Goal: Task Accomplishment & Management: Manage account settings

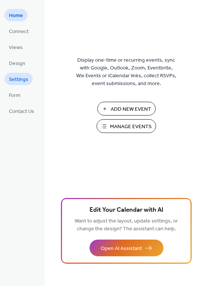
click at [21, 79] on span "Settings" at bounding box center [18, 80] width 19 height 8
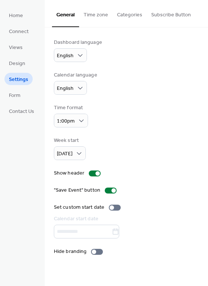
click at [94, 14] on button "Time zone" at bounding box center [95, 13] width 33 height 26
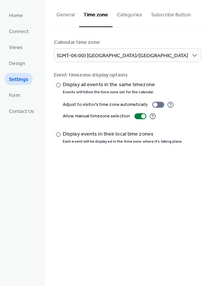
click at [130, 15] on button "Categories" at bounding box center [130, 13] width 34 height 26
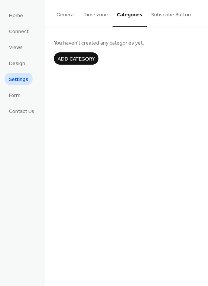
click at [172, 15] on button "Subscribe Button" at bounding box center [171, 13] width 49 height 26
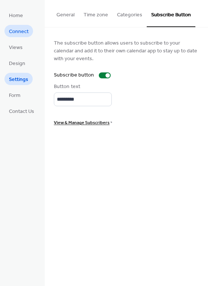
click at [22, 31] on span "Connect" at bounding box center [19, 32] width 20 height 8
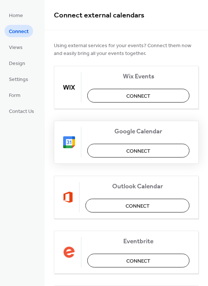
click at [138, 147] on span "Connect" at bounding box center [138, 151] width 24 height 8
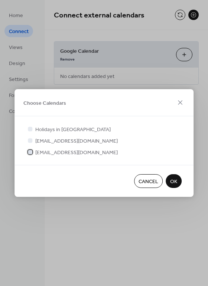
click at [67, 153] on span "revbenae@gmail.com" at bounding box center [76, 153] width 82 height 8
click at [32, 126] on div at bounding box center [29, 128] width 7 height 7
click at [175, 181] on span "OK" at bounding box center [173, 182] width 7 height 8
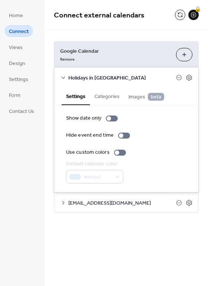
click at [107, 92] on button "Categories" at bounding box center [107, 95] width 34 height 17
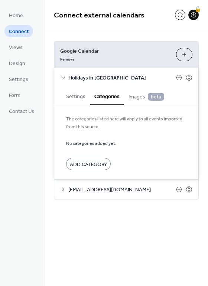
click at [141, 96] on span "Images beta" at bounding box center [146, 97] width 36 height 8
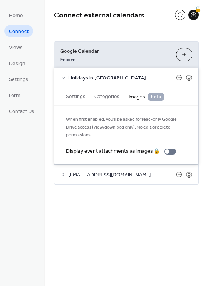
click at [75, 95] on button "Settings" at bounding box center [76, 95] width 28 height 17
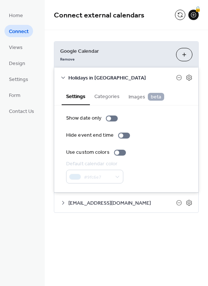
click at [123, 28] on div "Connect external calendars 🔒" at bounding box center [126, 15] width 163 height 30
click at [190, 55] on button "Choose Calendars" at bounding box center [184, 54] width 16 height 13
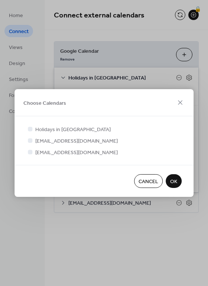
click at [172, 179] on span "OK" at bounding box center [173, 182] width 7 height 8
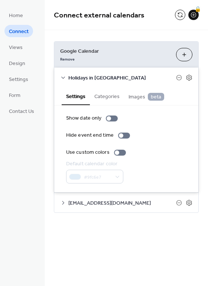
click at [136, 235] on div "Connect external calendars 🔒 Google Calendar Remove Choose Calendars Holidays i…" at bounding box center [126, 143] width 163 height 286
click at [22, 33] on span "Connect" at bounding box center [19, 32] width 20 height 8
drag, startPoint x: 195, startPoint y: 14, endPoint x: 123, endPoint y: 60, distance: 84.9
click at [98, 244] on div "Connect external calendars 🔒 Google Calendar Remove Choose Calendars Holidays i…" at bounding box center [126, 143] width 163 height 286
click at [19, 17] on span "Home" at bounding box center [16, 16] width 14 height 8
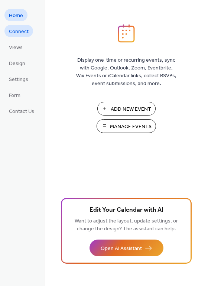
click at [18, 33] on span "Connect" at bounding box center [19, 32] width 20 height 8
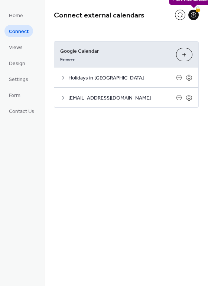
click at [194, 13] on div "🔒" at bounding box center [193, 15] width 10 height 10
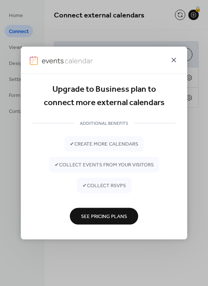
click at [171, 61] on icon at bounding box center [173, 60] width 9 height 9
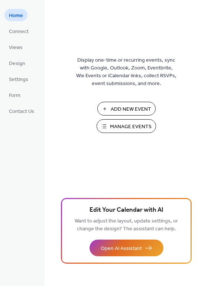
click at [135, 123] on span "Manage Events" at bounding box center [131, 127] width 42 height 8
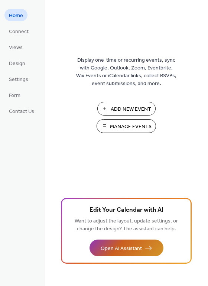
click at [126, 245] on span "Open AI Assistant" at bounding box center [121, 249] width 41 height 8
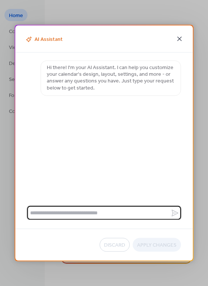
click at [180, 40] on icon at bounding box center [179, 39] width 4 height 4
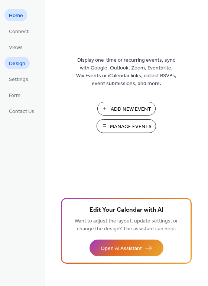
click at [17, 63] on span "Design" at bounding box center [17, 64] width 16 height 8
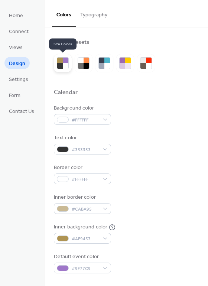
click at [63, 61] on div at bounding box center [66, 61] width 6 height 6
click at [95, 15] on button "Typography" at bounding box center [94, 13] width 36 height 26
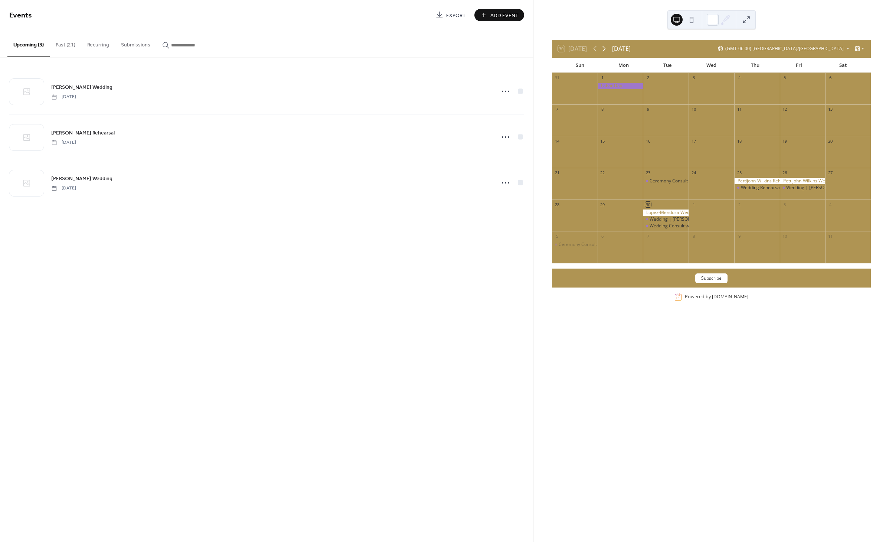
click at [606, 46] on icon at bounding box center [604, 48] width 9 height 9
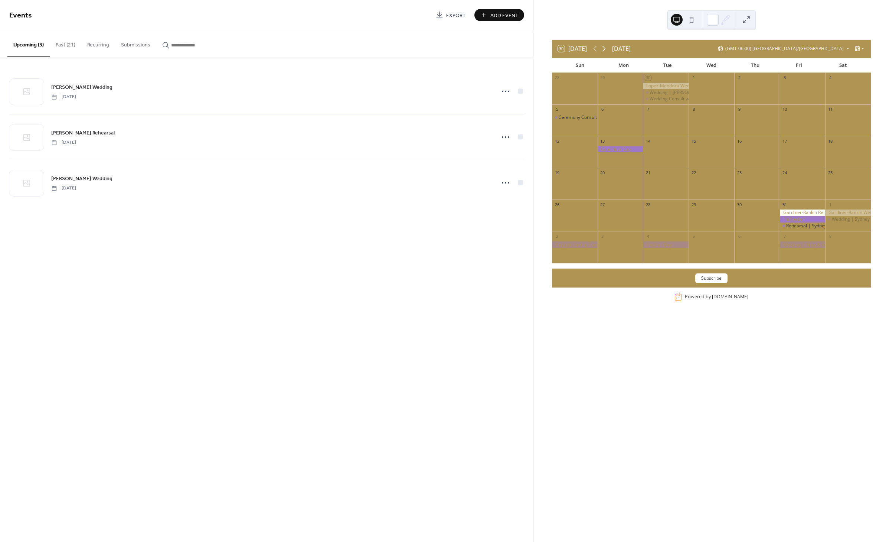
click at [603, 50] on icon at bounding box center [604, 48] width 9 height 9
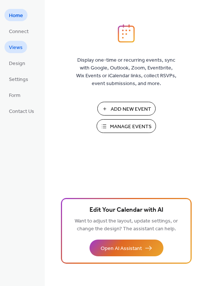
click at [19, 49] on span "Views" at bounding box center [16, 48] width 14 height 8
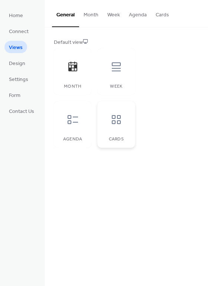
click at [115, 125] on icon at bounding box center [116, 120] width 12 height 12
click at [70, 69] on icon at bounding box center [72, 67] width 9 height 10
click at [119, 67] on icon at bounding box center [116, 67] width 12 height 12
click at [73, 122] on icon at bounding box center [73, 119] width 10 height 9
click at [73, 72] on icon at bounding box center [73, 67] width 12 height 12
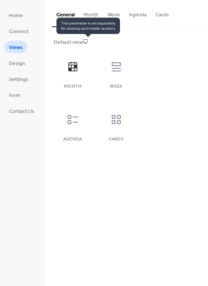
click at [88, 41] on icon at bounding box center [85, 41] width 5 height 5
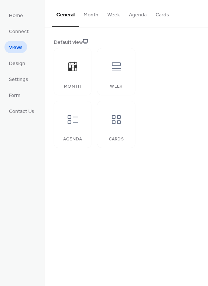
click at [91, 14] on button "Month" at bounding box center [91, 13] width 24 height 26
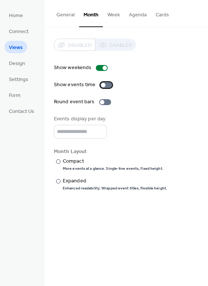
click at [107, 84] on div at bounding box center [106, 85] width 12 height 6
click at [105, 102] on div at bounding box center [105, 102] width 12 height 6
click at [58, 179] on div at bounding box center [58, 181] width 4 height 4
click at [113, 16] on button "Week" at bounding box center [114, 13] width 22 height 26
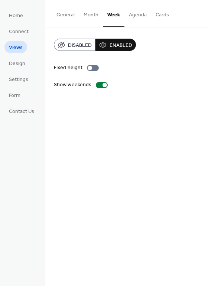
click at [140, 16] on button "Agenda" at bounding box center [137, 13] width 27 height 26
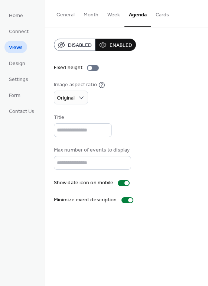
click at [163, 16] on button "Cards" at bounding box center [162, 13] width 22 height 26
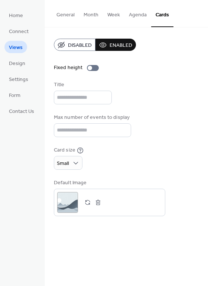
click at [68, 15] on button "General" at bounding box center [65, 13] width 27 height 26
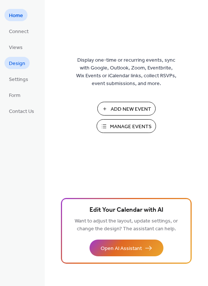
click at [17, 62] on span "Design" at bounding box center [17, 64] width 16 height 8
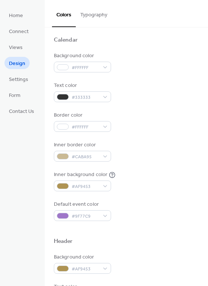
scroll to position [149, 0]
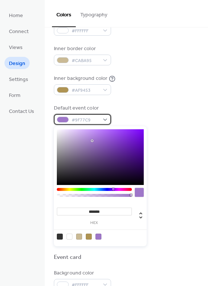
click at [103, 121] on div "#9F77C9" at bounding box center [82, 119] width 57 height 11
click at [71, 237] on div at bounding box center [69, 237] width 6 height 6
type input "*******"
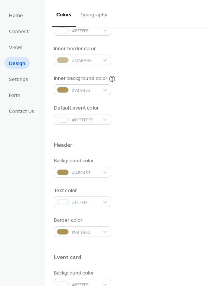
click at [160, 196] on div "Text color #FFFFFF" at bounding box center [126, 197] width 145 height 20
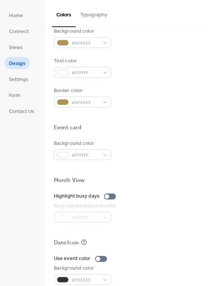
scroll to position [318, 0]
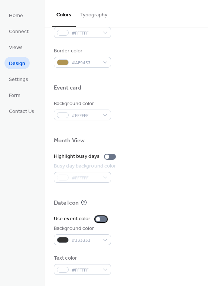
click at [102, 219] on div at bounding box center [101, 219] width 12 height 6
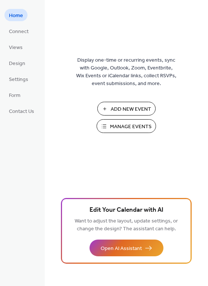
click at [131, 125] on span "Manage Events" at bounding box center [131, 127] width 42 height 8
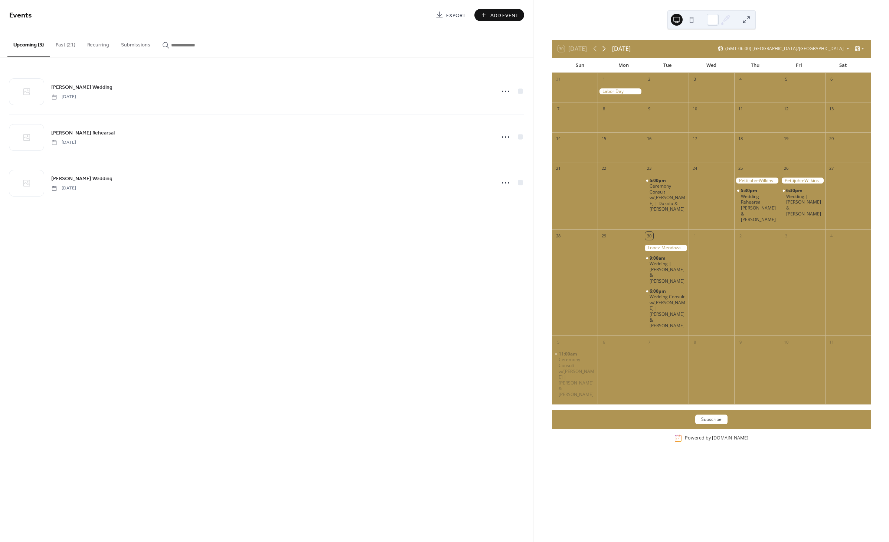
click at [604, 49] on icon at bounding box center [604, 48] width 9 height 9
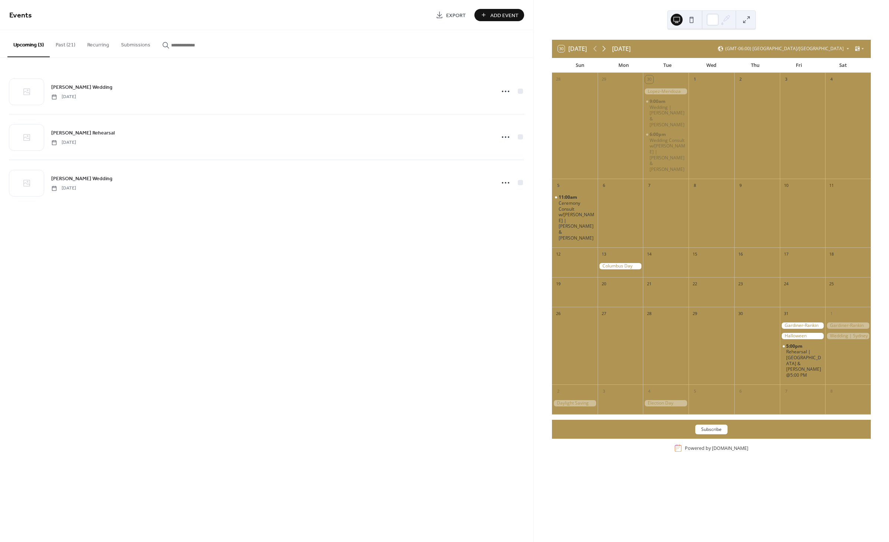
click at [604, 49] on icon at bounding box center [604, 48] width 9 height 9
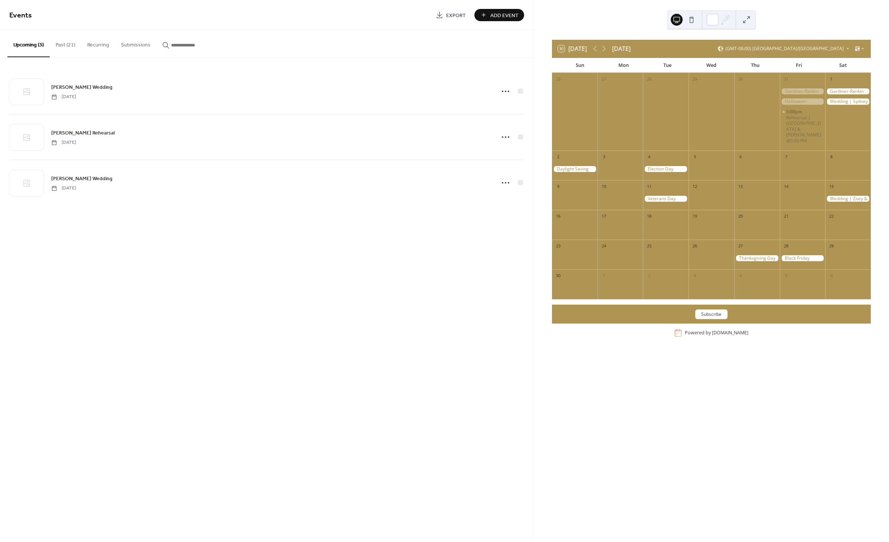
click at [850, 196] on div at bounding box center [848, 199] width 46 height 6
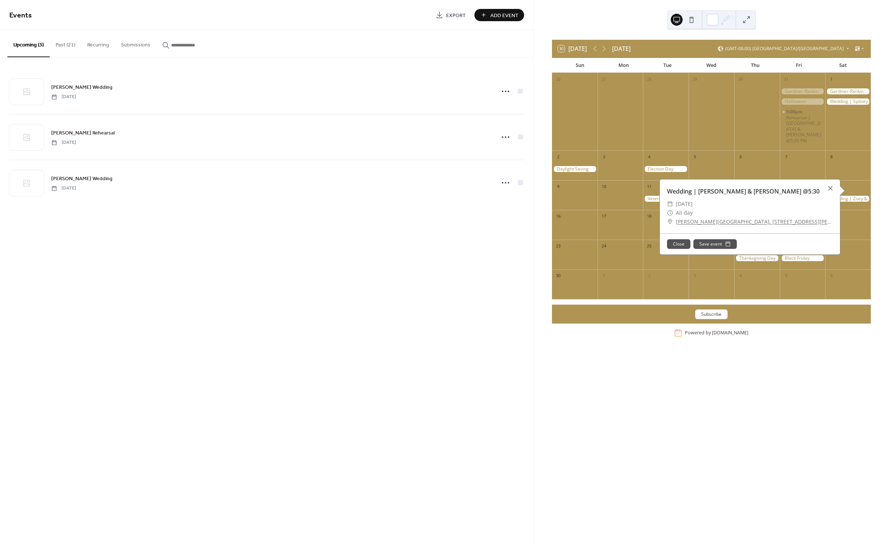
click at [488, 16] on button "Add Event" at bounding box center [500, 15] width 50 height 12
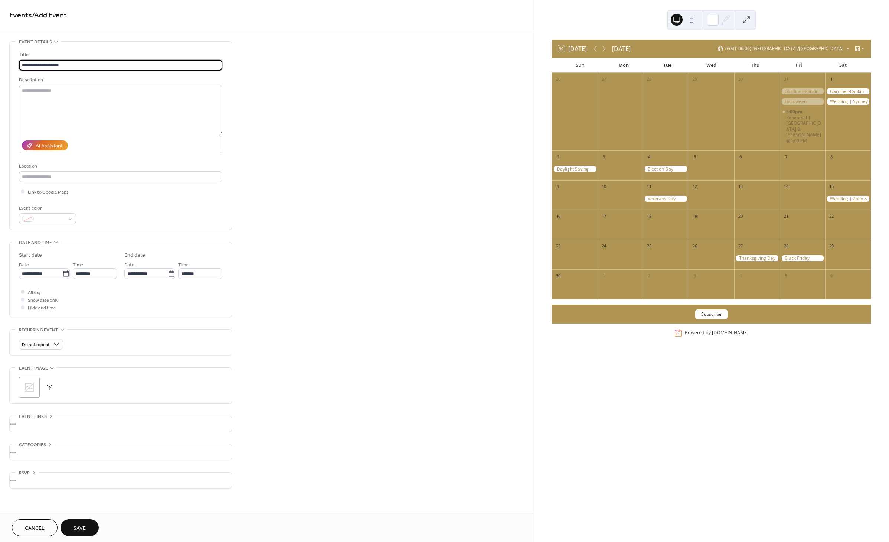
type input "**********"
click at [27, 292] on label "All day" at bounding box center [30, 292] width 22 height 8
click at [62, 274] on icon at bounding box center [65, 273] width 7 height 7
click at [62, 274] on input "**********" at bounding box center [40, 273] width 43 height 11
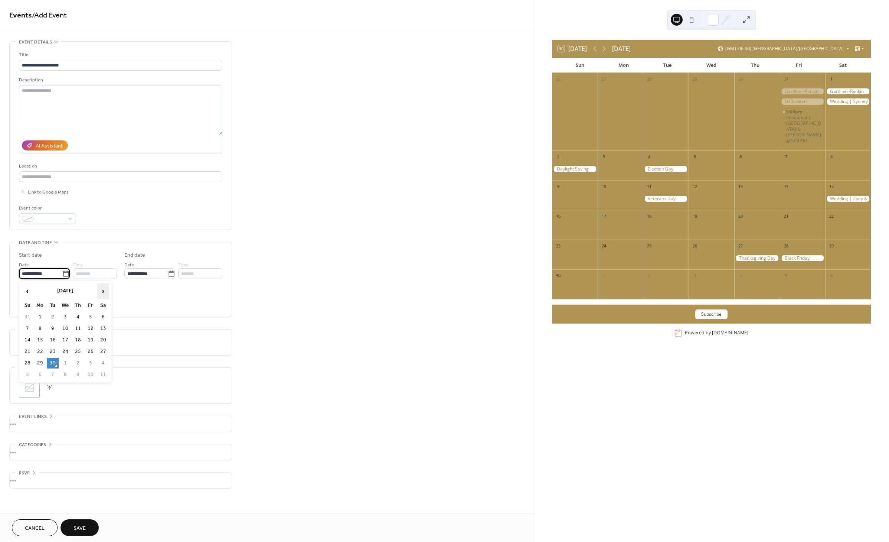
click at [104, 290] on span "›" at bounding box center [103, 291] width 11 height 15
click at [105, 338] on td "15" at bounding box center [103, 340] width 12 height 11
type input "**********"
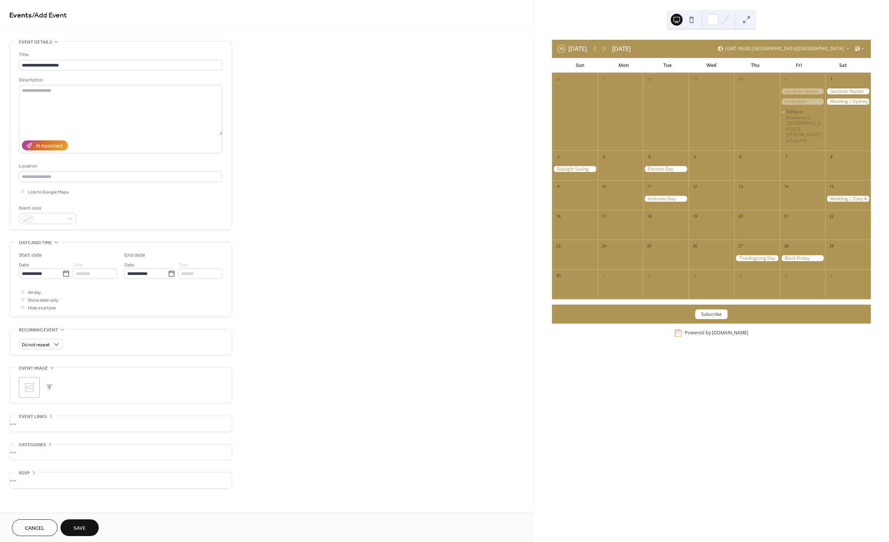
click at [82, 526] on span "Save" at bounding box center [80, 528] width 12 height 8
